Goal: Task Accomplishment & Management: Manage account settings

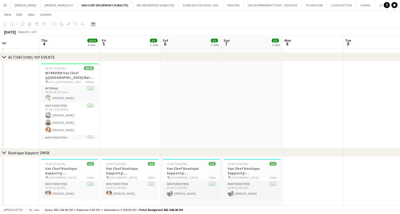
scroll to position [19, 0]
click at [327, 7] on button "LOUIS VUITTON Close" at bounding box center [341, 5] width 29 height 10
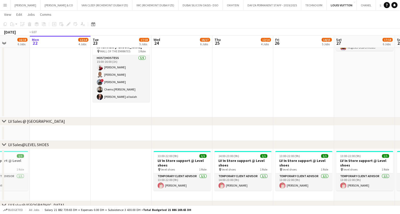
scroll to position [0, 206]
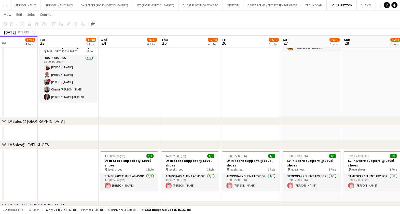
click at [264, 98] on app-date-cell "13:00-23:00 (10h) 4/4 LV Sales Support@MOE pin LOUIS VUITTON MALL OF THE EMIRAT…" at bounding box center [250, 46] width 61 height 144
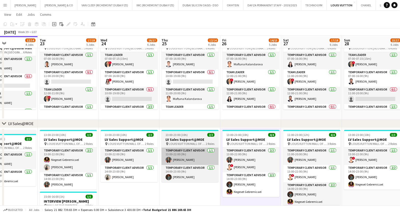
scroll to position [109, 0]
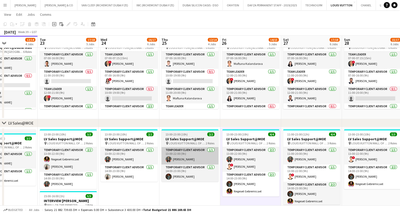
click at [204, 117] on app-date-cell "07:00-23:00 (16h) 7/9 LV Sales Support@Dubai Mall pin LOUIS VUITTON [GEOGRAPHIC…" at bounding box center [189, 76] width 61 height 88
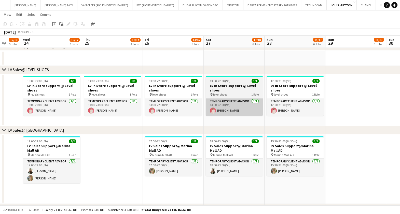
scroll to position [0, 162]
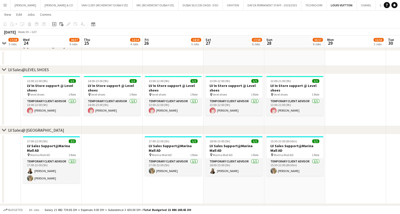
click at [216, 125] on app-date-cell "13:00-22:00 (9h) 1/1 LV In Store support @ Level shoes pin level shoes 1 Role T…" at bounding box center [233, 100] width 61 height 52
click at [126, 131] on div "chevron-right LV Sales@ [GEOGRAPHIC_DATA]" at bounding box center [200, 130] width 400 height 8
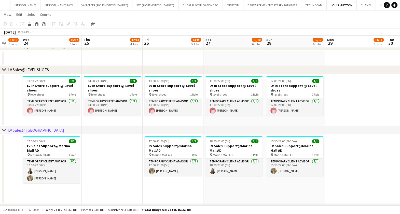
click at [133, 150] on app-date-cell at bounding box center [112, 169] width 61 height 70
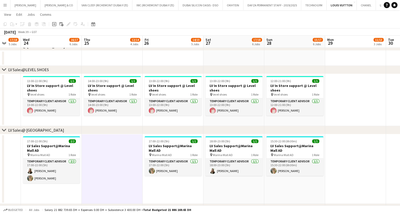
click at [363, 123] on app-date-cell at bounding box center [355, 100] width 61 height 52
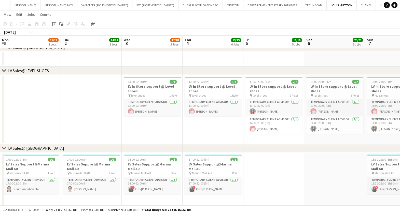
scroll to position [0, 121]
click at [156, 93] on h3 "LV In Store support @ Level shoes" at bounding box center [152, 88] width 57 height 9
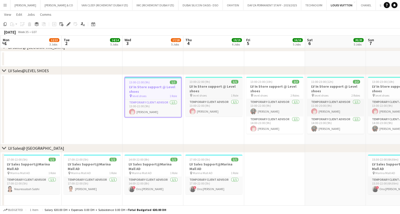
click at [218, 88] on h3 "LV In Store support @ Level shoes" at bounding box center [213, 88] width 57 height 9
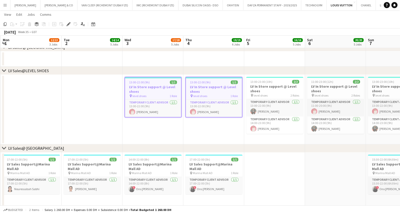
click at [163, 95] on div "pin level shoes 1 Role" at bounding box center [153, 96] width 56 height 4
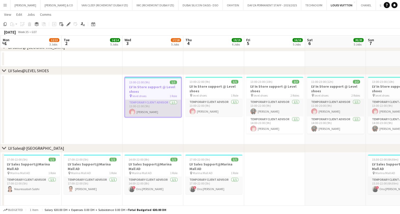
click at [164, 105] on app-card-role "Temporary Client Advisor [DATE] 13:00-22:00 (9h) [PERSON_NAME]" at bounding box center [153, 108] width 56 height 17
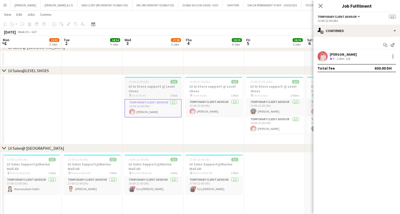
click at [160, 85] on h3 "LV In Store support @ Level shoes" at bounding box center [152, 88] width 57 height 9
click at [206, 85] on h3 "LV In Store support @ Level shoes" at bounding box center [213, 88] width 57 height 9
click at [212, 93] on h3 "LV In Store support @ Level shoes" at bounding box center [213, 88] width 57 height 9
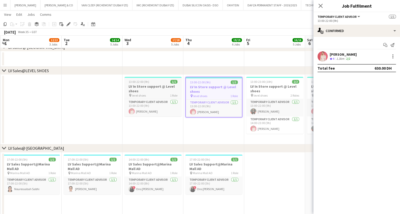
click at [162, 93] on div "pin level shoes 1 Role" at bounding box center [152, 95] width 57 height 4
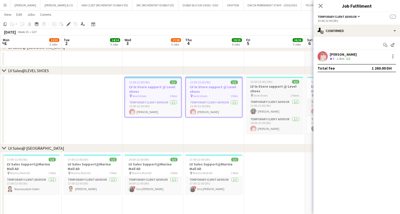
click at [263, 92] on h3 "LV In Store support @ Level shoes" at bounding box center [274, 88] width 57 height 9
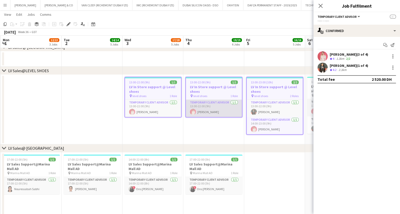
scroll to position [0, 214]
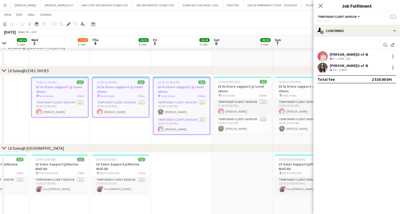
click at [240, 89] on h3 "LV In Store support @ Level shoes" at bounding box center [242, 88] width 57 height 9
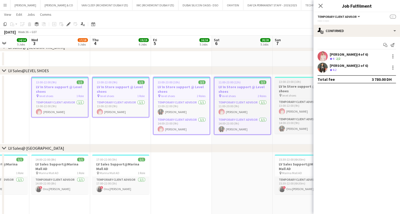
click at [285, 85] on h3 "LV In Store support @ Level shoes" at bounding box center [303, 88] width 57 height 9
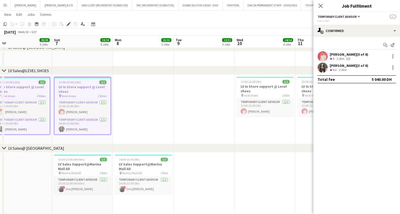
scroll to position [0, 206]
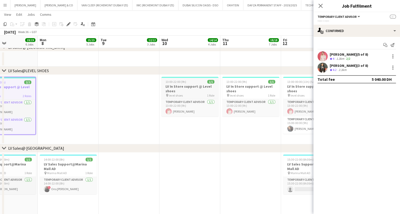
click at [188, 92] on h3 "LV In Store support @ Level shoes" at bounding box center [189, 88] width 57 height 9
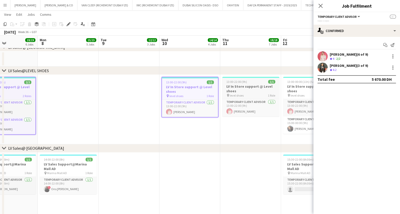
click at [243, 86] on h3 "LV In Store support @ Level shoes" at bounding box center [250, 88] width 57 height 9
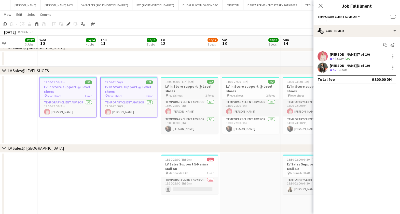
click at [191, 89] on h3 "LV In Store support @ Level shoes" at bounding box center [189, 88] width 57 height 9
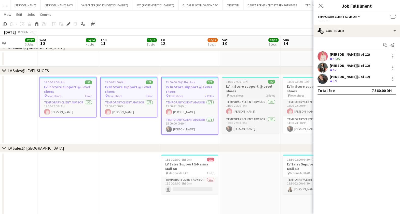
click at [242, 84] on h3 "LV In Store support @ Level shoes" at bounding box center [250, 88] width 57 height 9
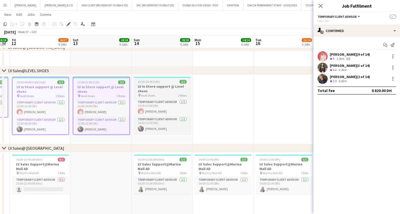
click at [160, 91] on h3 "LV In Store support @ Level shoes" at bounding box center [162, 88] width 57 height 9
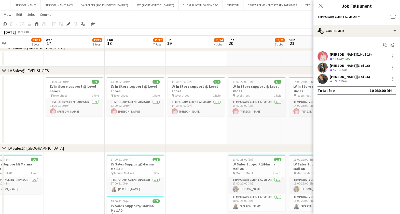
scroll to position [0, 199]
click at [77, 89] on h3 "LV In Store support @ Level shoes" at bounding box center [74, 88] width 57 height 9
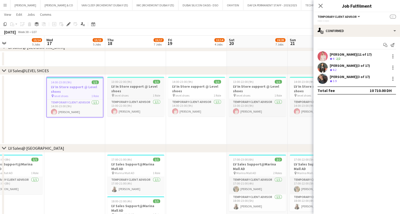
click at [128, 87] on h3 "LV In Store support @ Level shoes" at bounding box center [135, 88] width 57 height 9
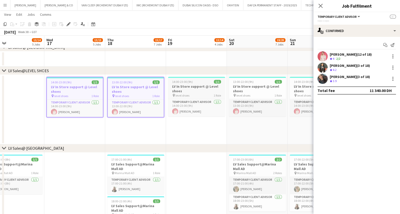
click at [190, 88] on h3 "LV In Store support @ Level shoes" at bounding box center [196, 88] width 57 height 9
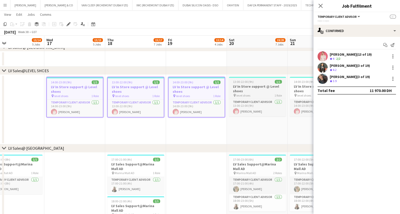
click at [240, 84] on h3 "LV In Store support @ Level shoes" at bounding box center [257, 88] width 57 height 9
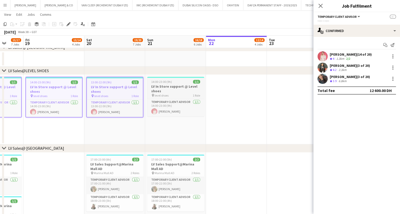
click at [164, 84] on h3 "LV In Store support @ Level shoes" at bounding box center [175, 88] width 57 height 9
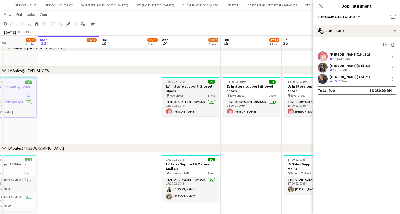
click at [181, 81] on span "13:00-22:00 (9h)" at bounding box center [176, 82] width 21 height 4
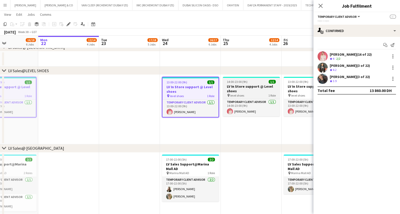
click at [244, 77] on div at bounding box center [251, 77] width 57 height 1
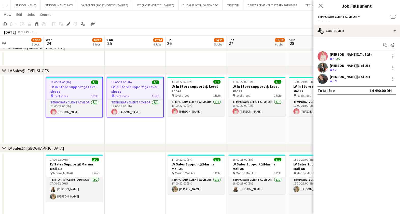
scroll to position [0, 207]
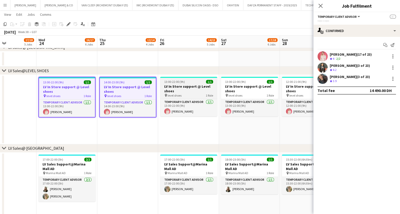
click at [180, 87] on h3 "LV In Store support @ Level shoes" at bounding box center [188, 88] width 57 height 9
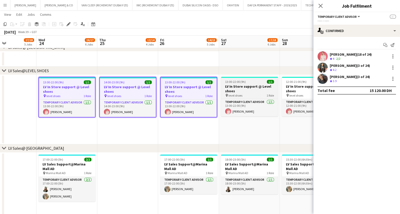
click at [238, 86] on h3 "LV In Store support @ Level shoes" at bounding box center [249, 88] width 57 height 9
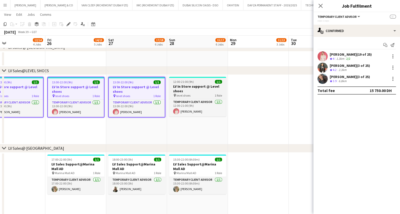
click at [188, 85] on h3 "LV In Store support @ Level shoes" at bounding box center [197, 88] width 57 height 9
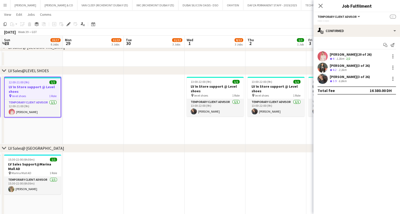
scroll to position [0, 181]
drag, startPoint x: 331, startPoint y: 51, endPoint x: 373, endPoint y: 83, distance: 53.1
click at [373, 83] on div "Start chat Send notification [PERSON_NAME] (20 of 26) Crew rating 4 1.3km 2/2 […" at bounding box center [356, 68] width 87 height 62
copy div "[PERSON_NAME] (20 of 26) Crew rating 4 1.3km 2/2 [PERSON_NAME] (3 of 26) Crew r…"
